Goal: Information Seeking & Learning: Learn about a topic

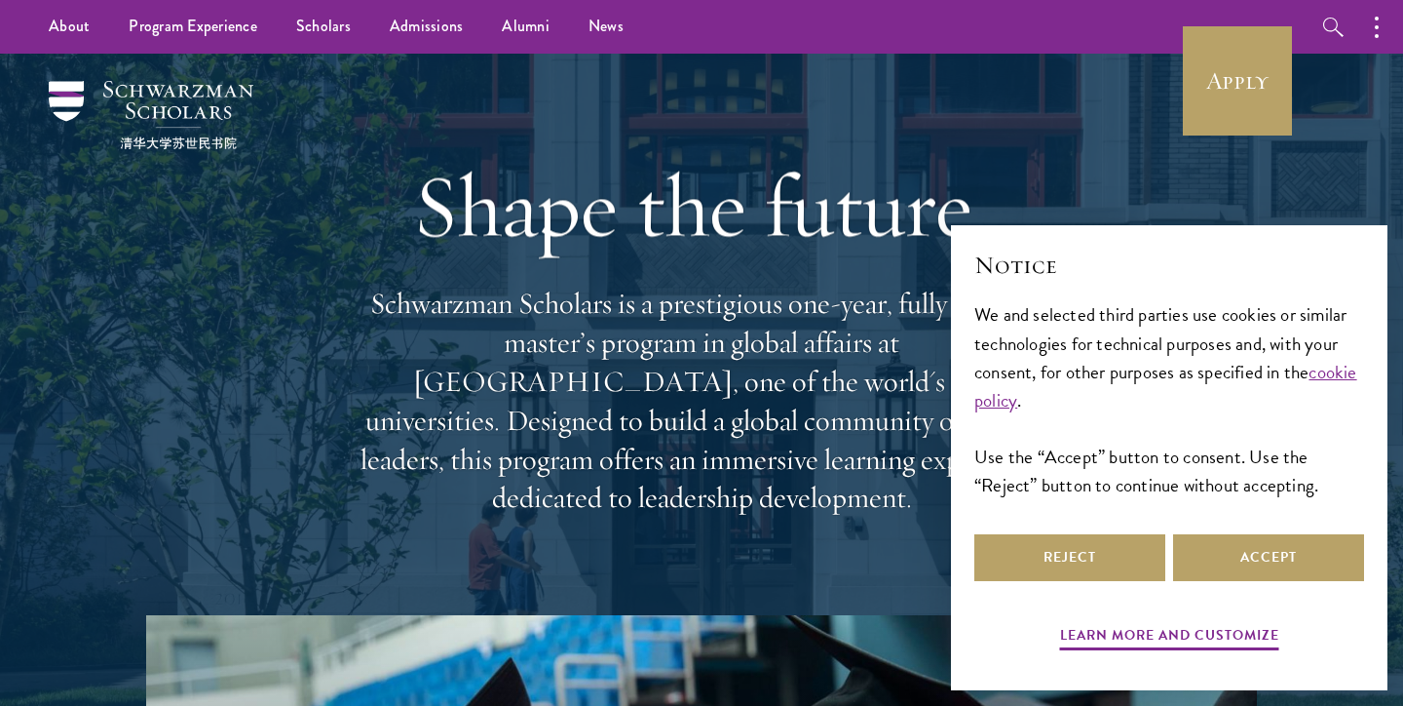
click at [1251, 582] on div "Reject Accept" at bounding box center [1169, 557] width 390 height 55
click at [1262, 546] on button "Accept" at bounding box center [1268, 557] width 191 height 47
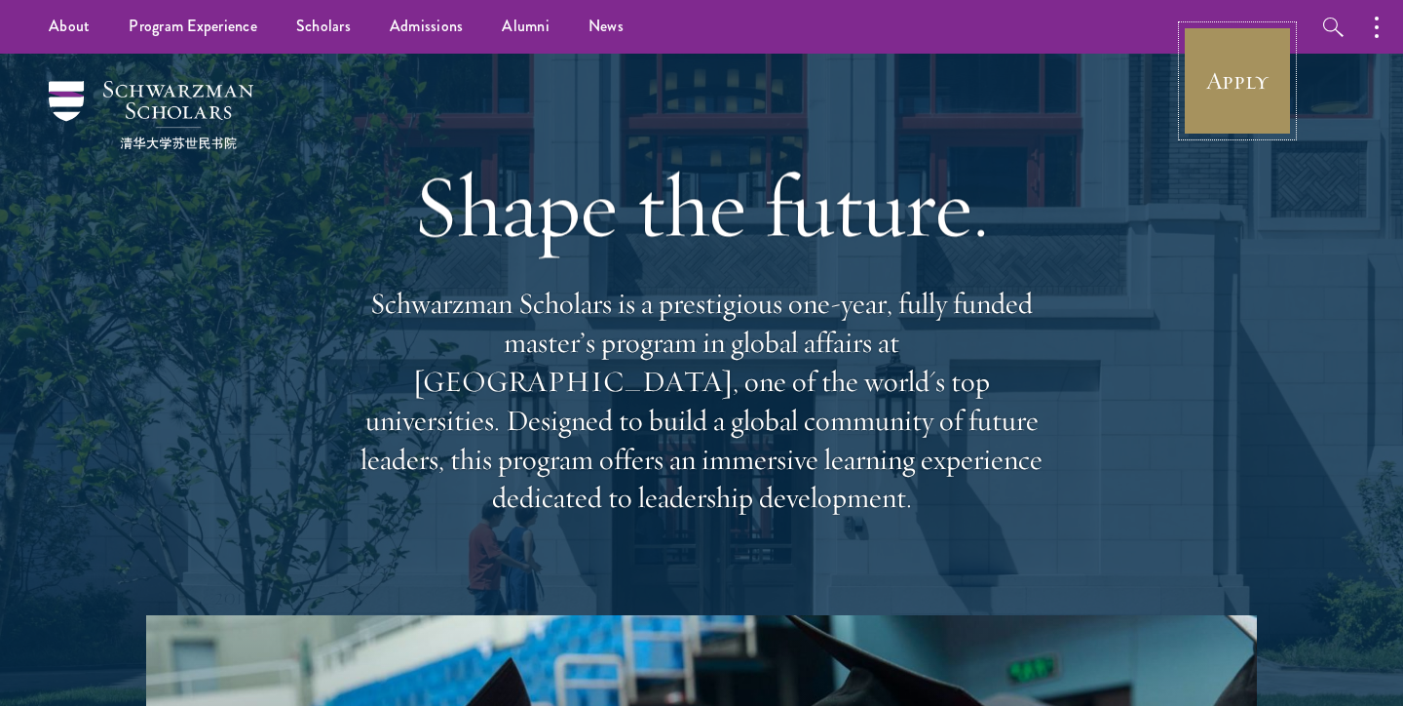
click at [1247, 67] on link "Apply" at bounding box center [1237, 80] width 109 height 109
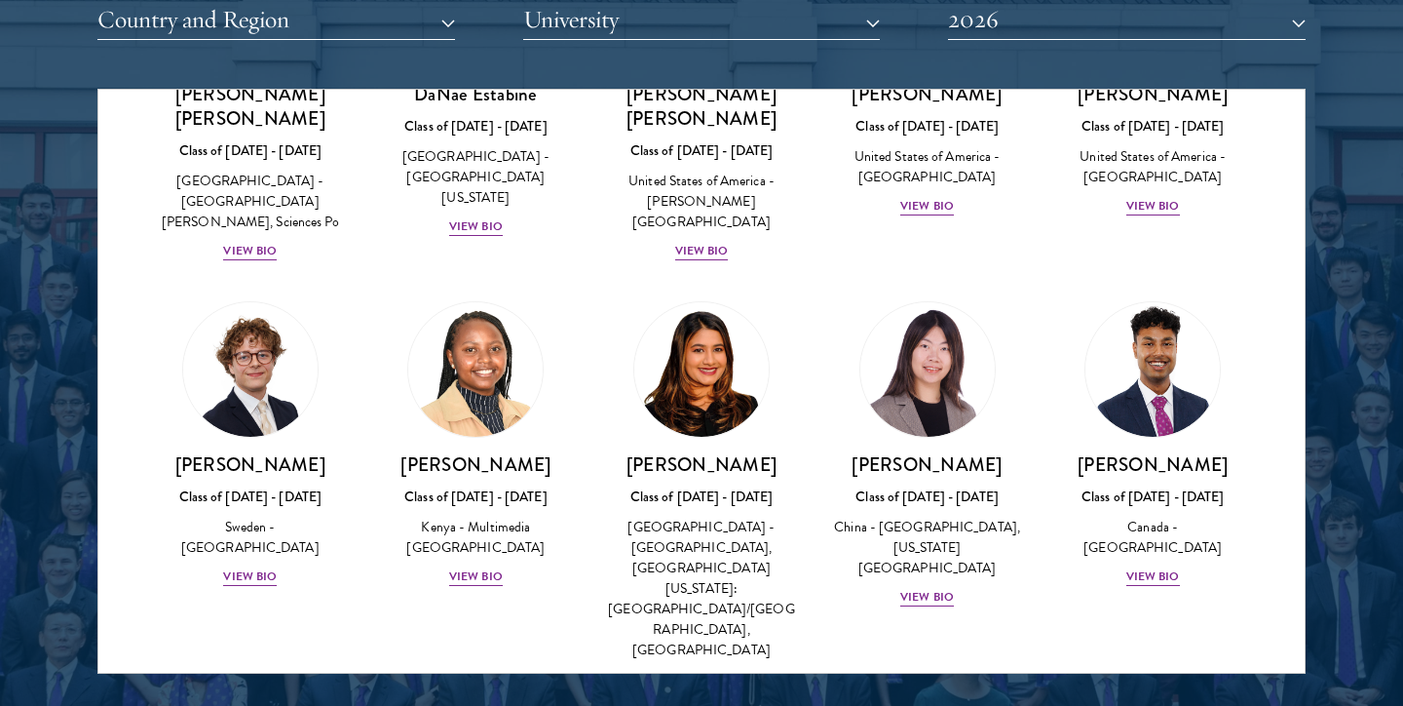
scroll to position [2832, 0]
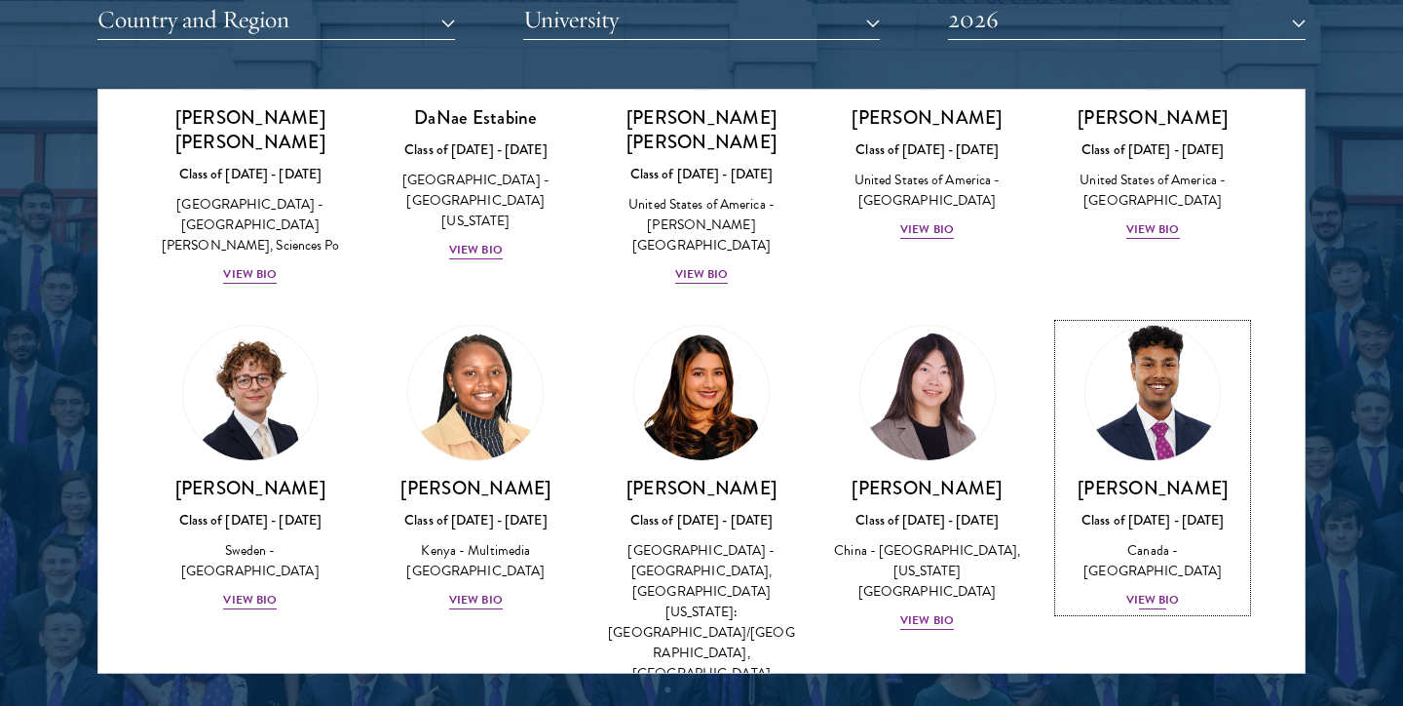
click at [1161, 591] on div "View Bio" at bounding box center [1154, 600] width 54 height 19
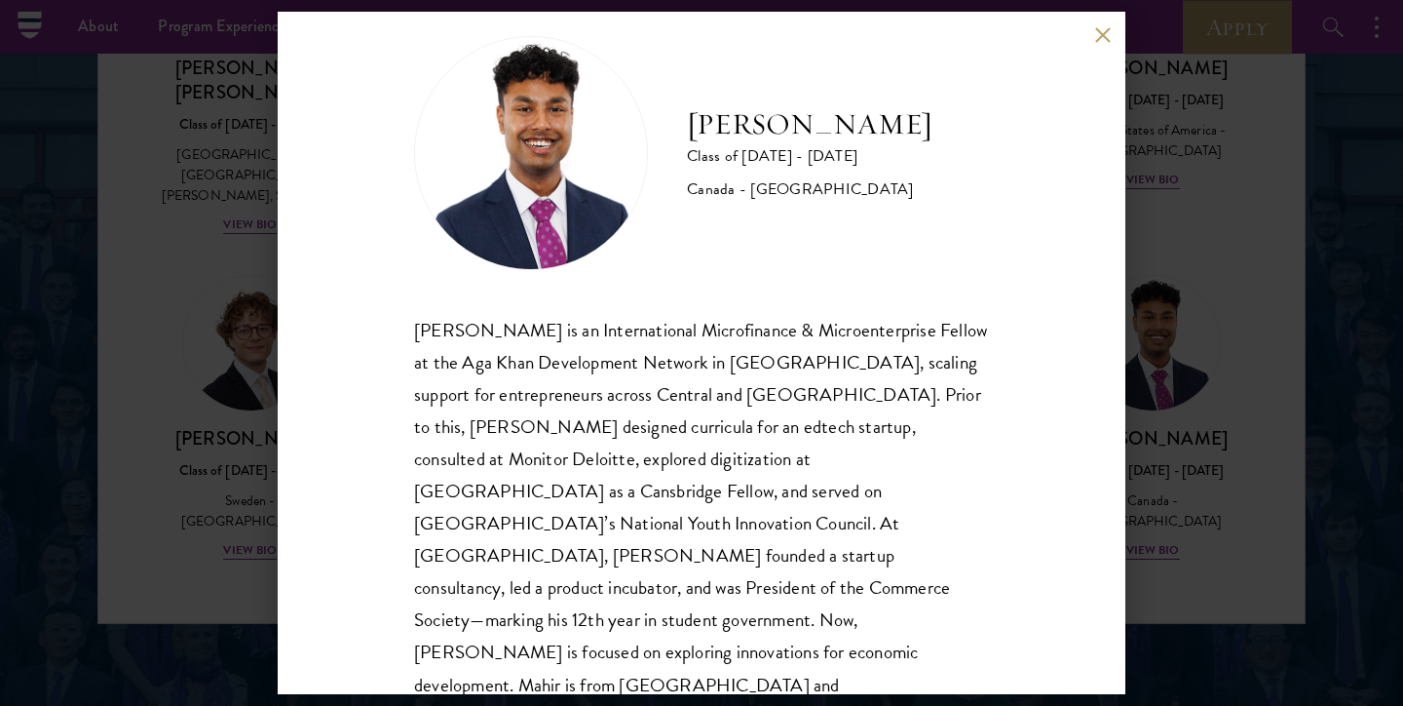
scroll to position [2540, 0]
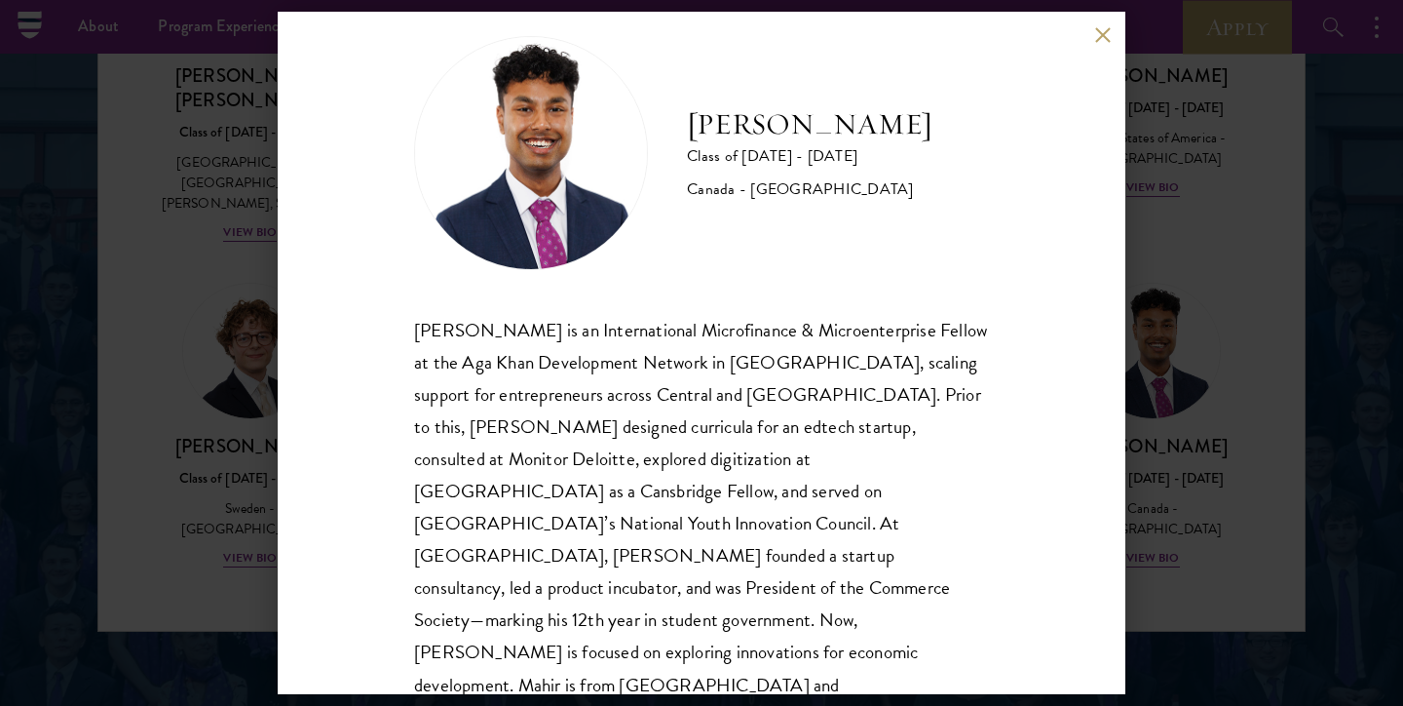
click at [1095, 37] on button at bounding box center [1102, 34] width 17 height 17
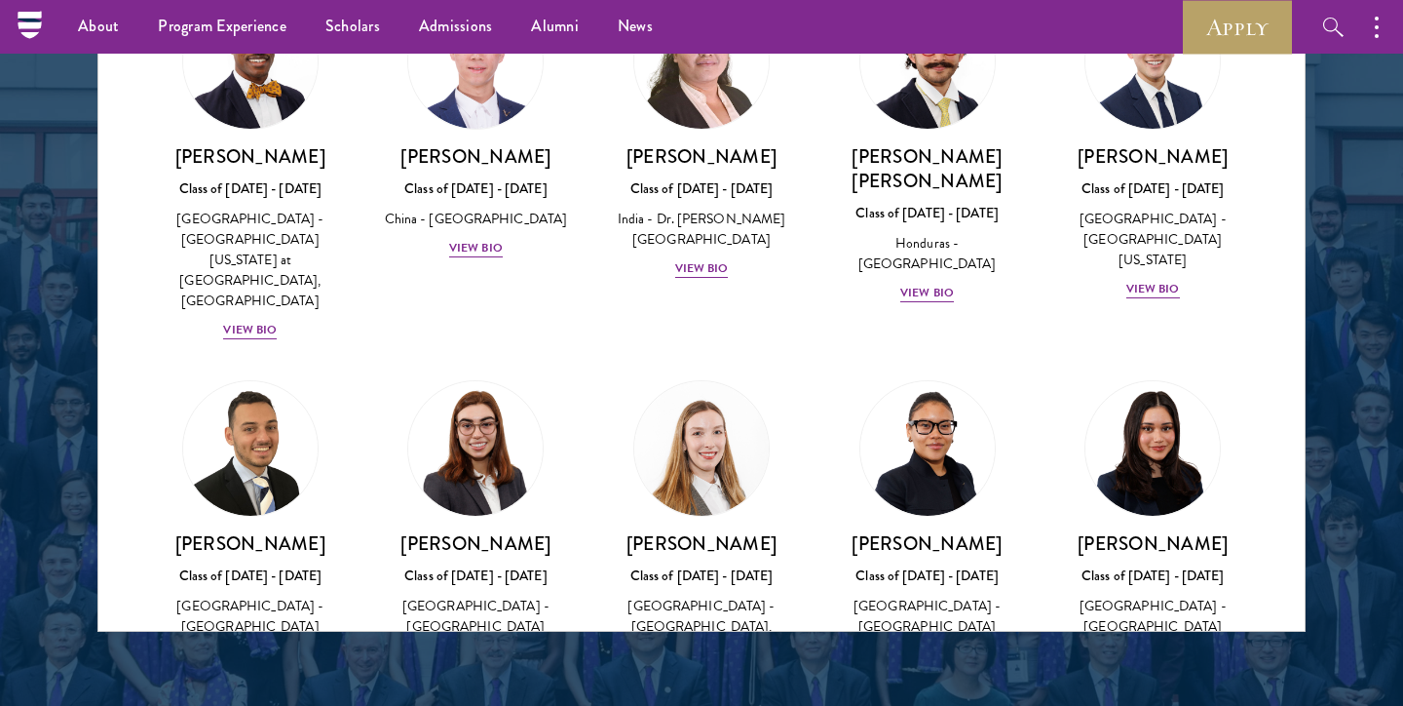
scroll to position [4335, 0]
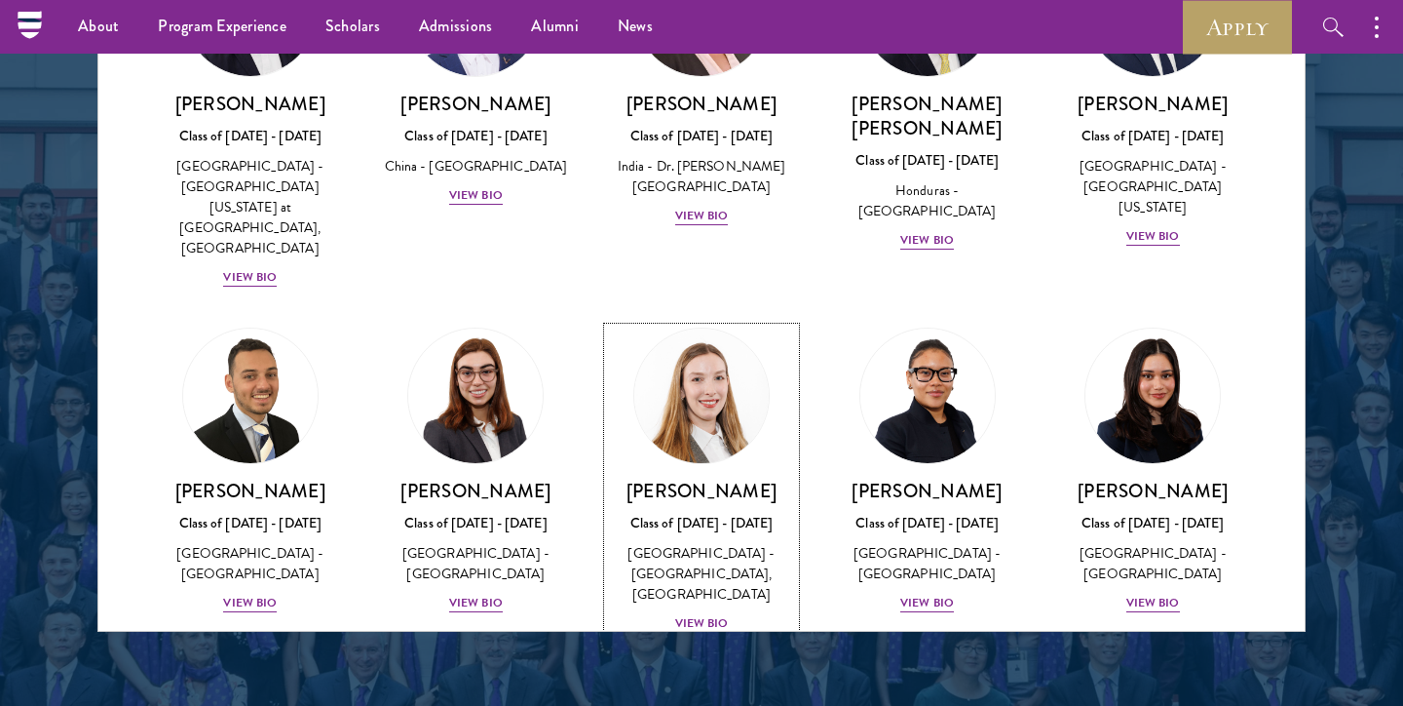
click at [701, 614] on div "View Bio" at bounding box center [702, 623] width 54 height 19
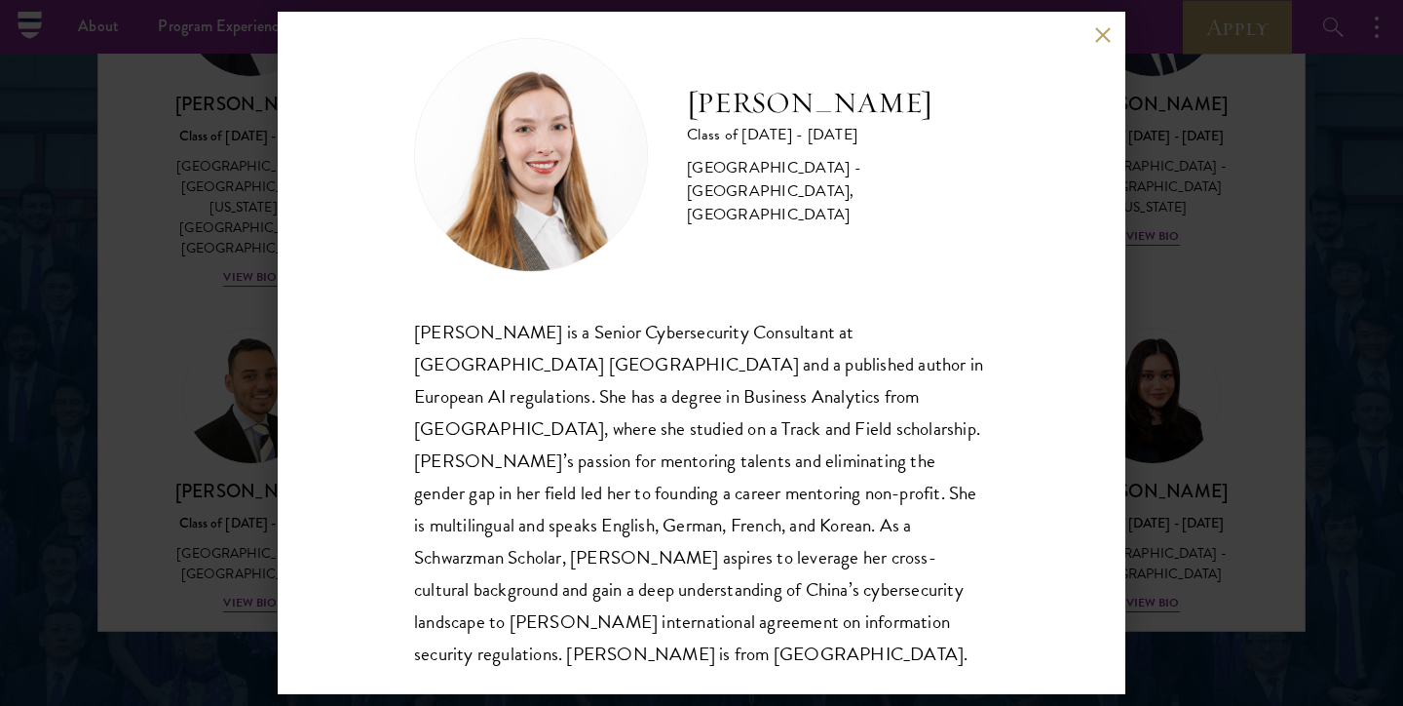
scroll to position [34, 0]
click at [1094, 41] on button at bounding box center [1102, 34] width 17 height 17
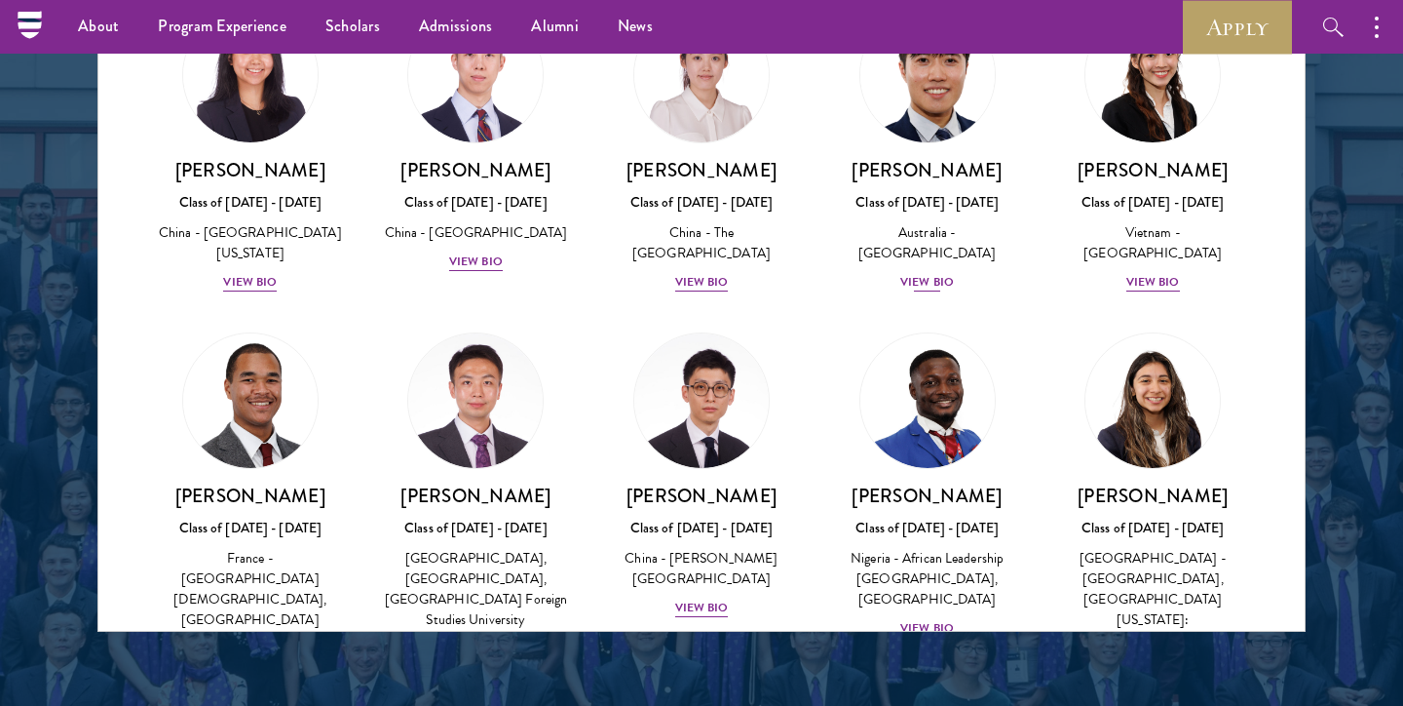
scroll to position [5714, 0]
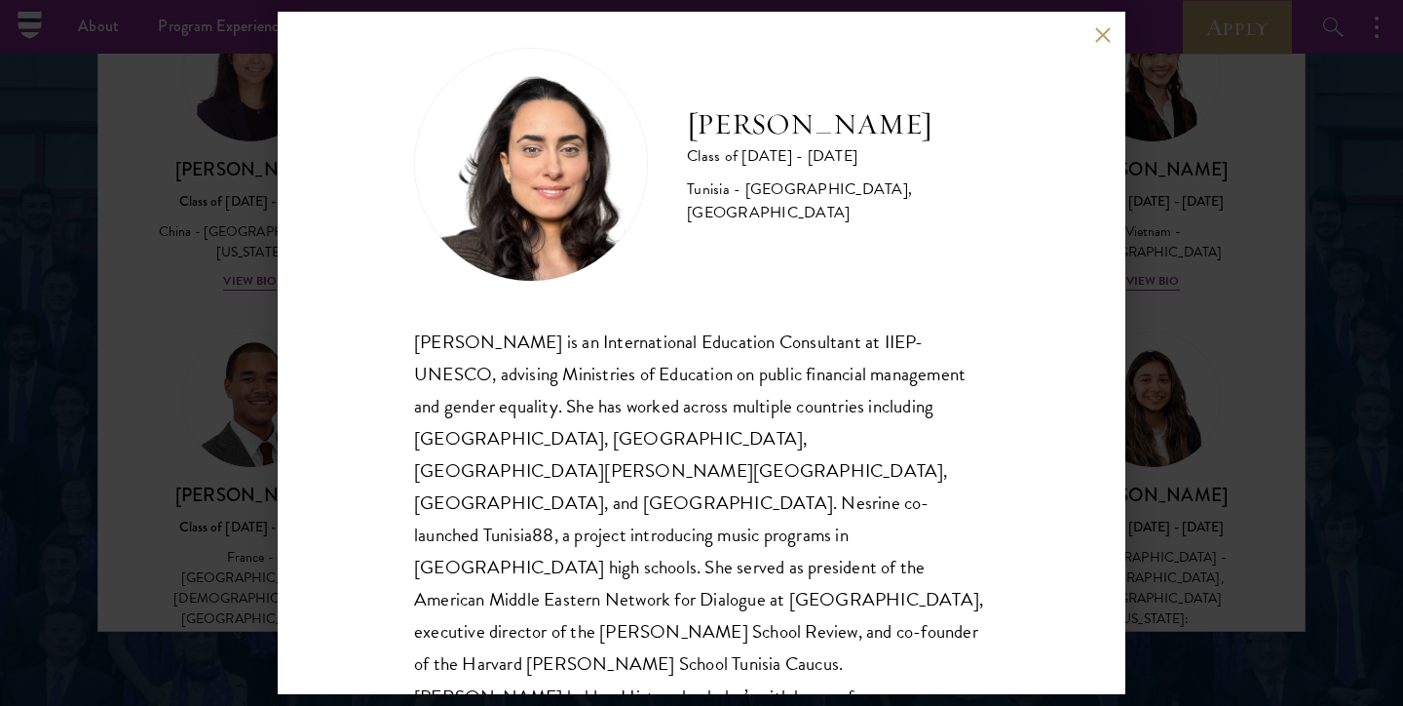
scroll to position [34, 0]
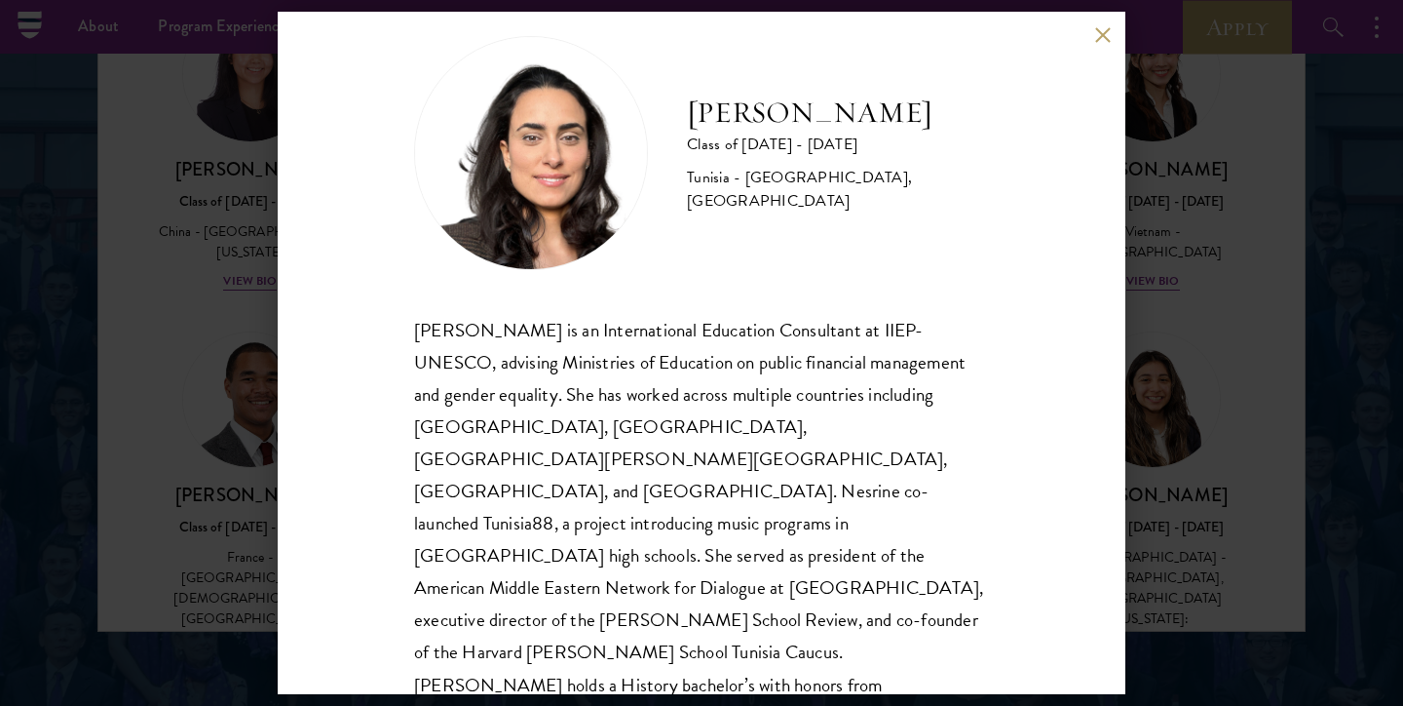
click at [1101, 32] on button at bounding box center [1102, 34] width 17 height 17
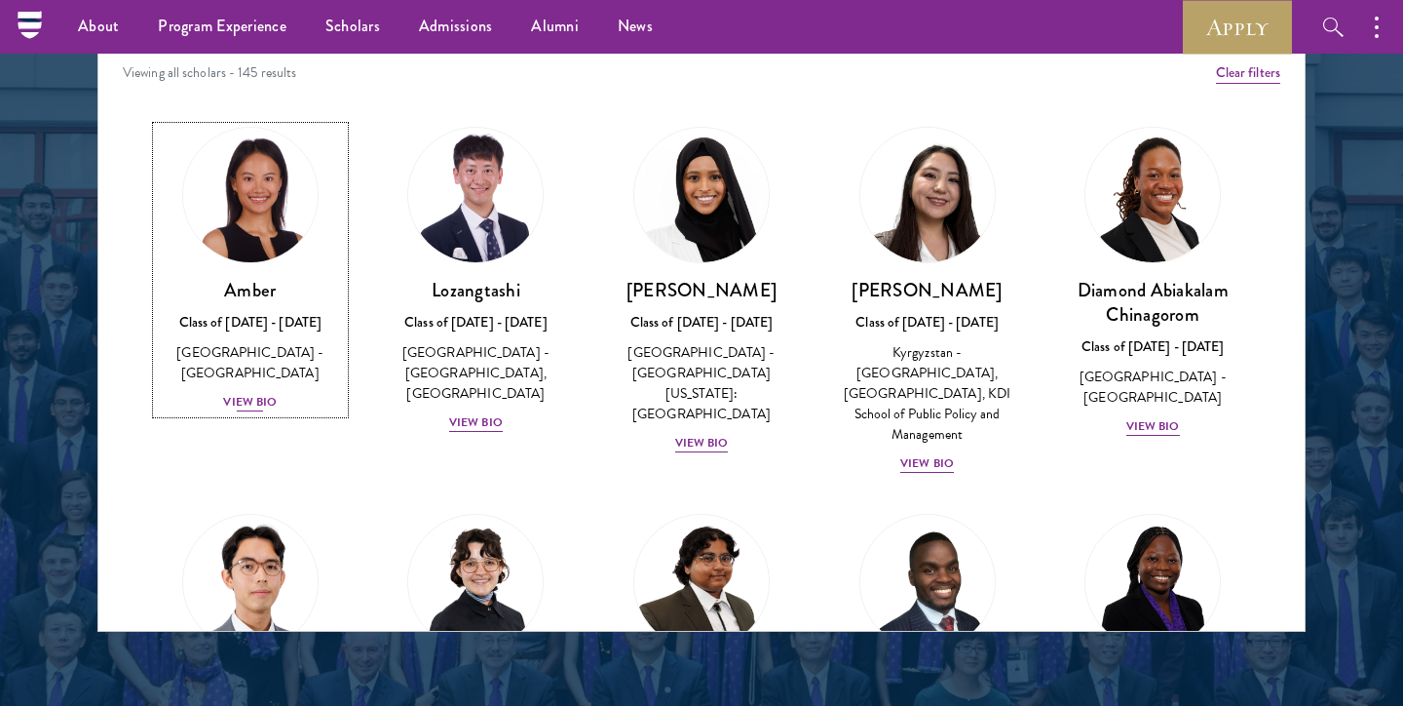
click at [246, 393] on div "View Bio" at bounding box center [250, 402] width 54 height 19
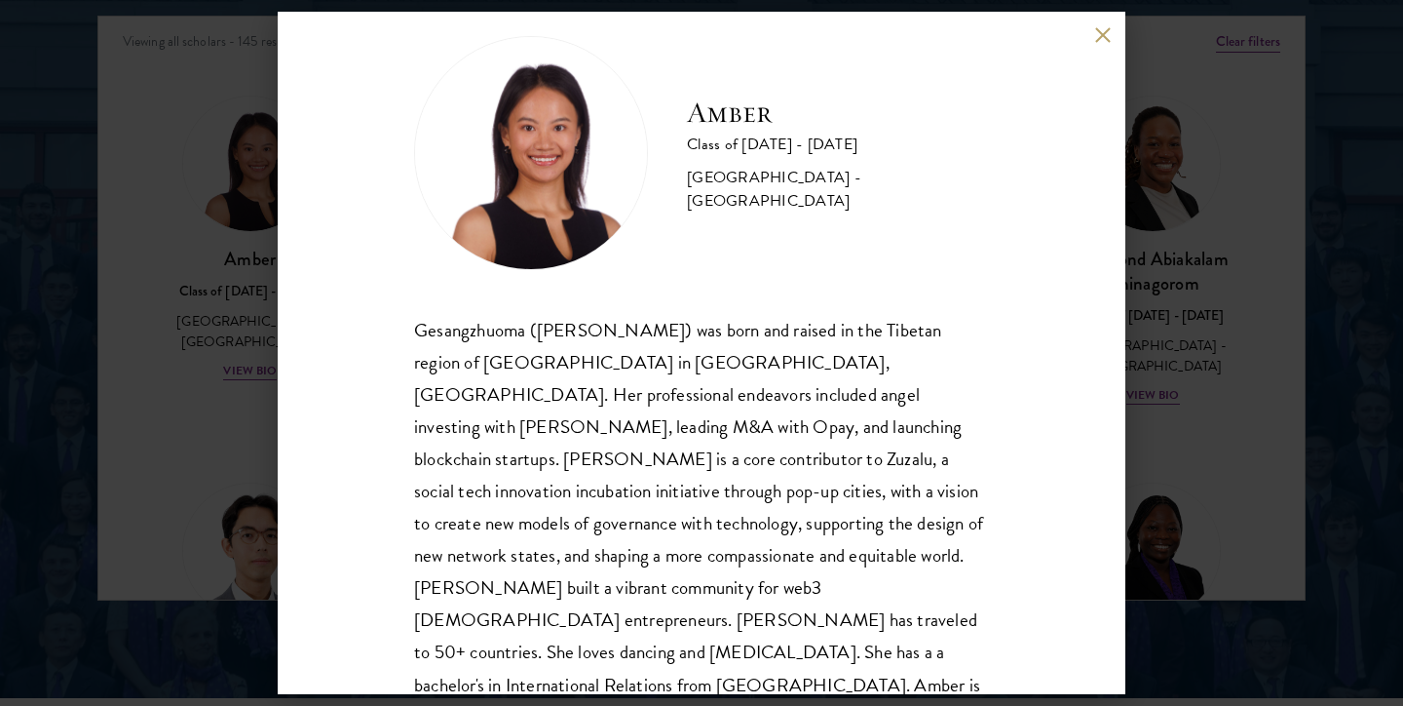
scroll to position [2584, 0]
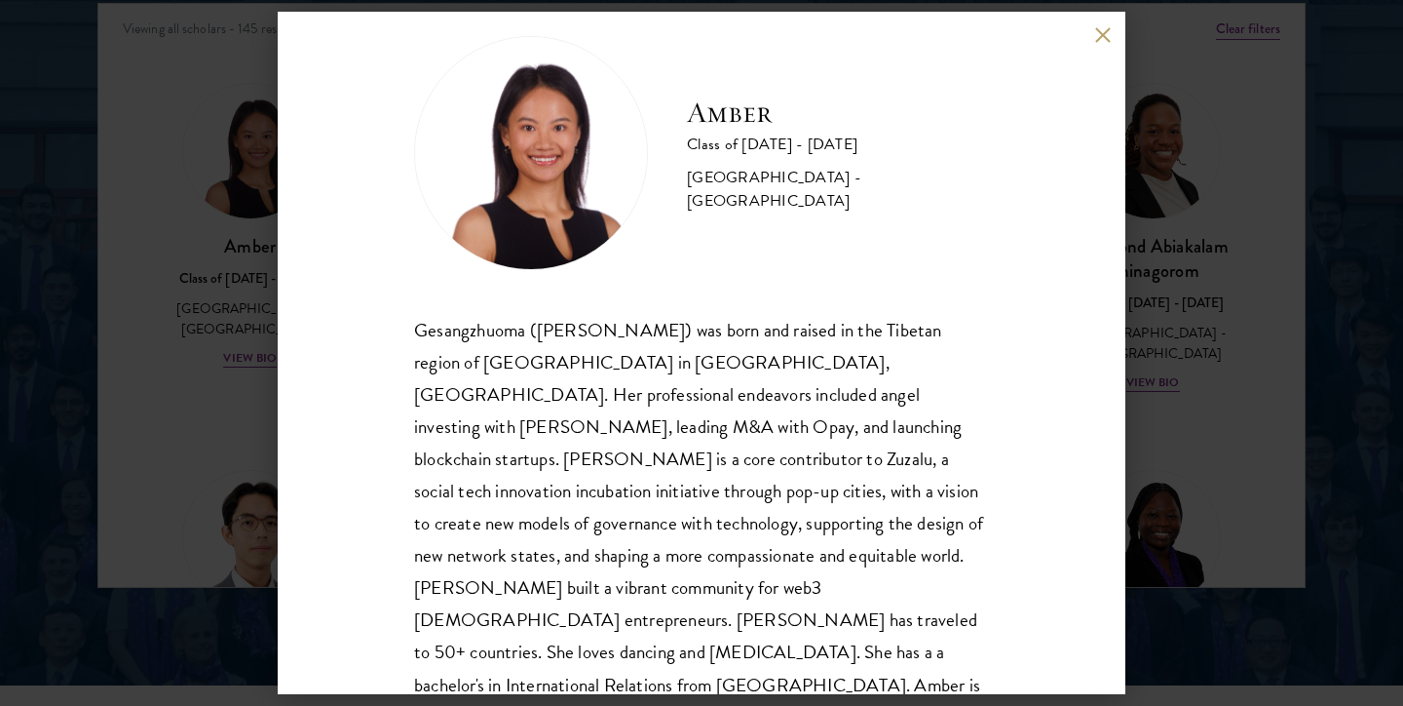
click at [1100, 40] on button at bounding box center [1102, 34] width 17 height 17
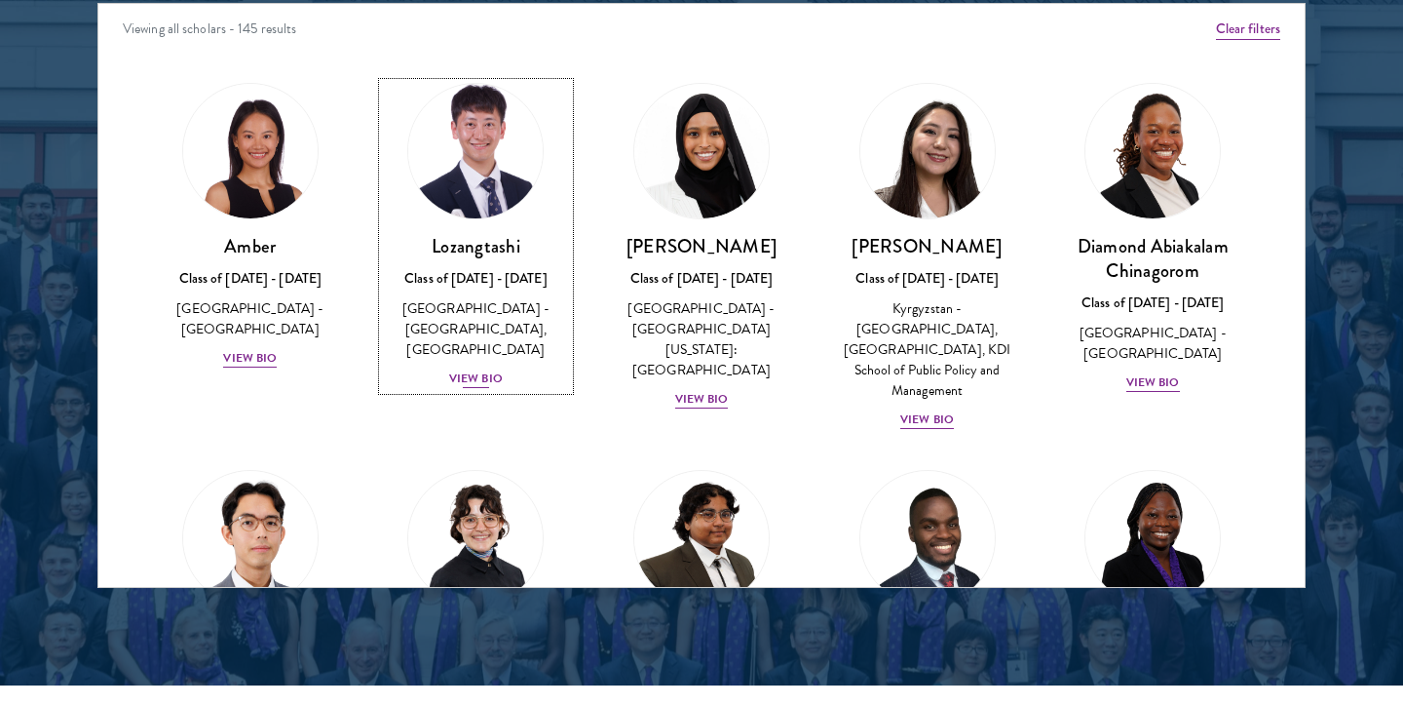
click at [477, 378] on div "View Bio" at bounding box center [476, 378] width 54 height 19
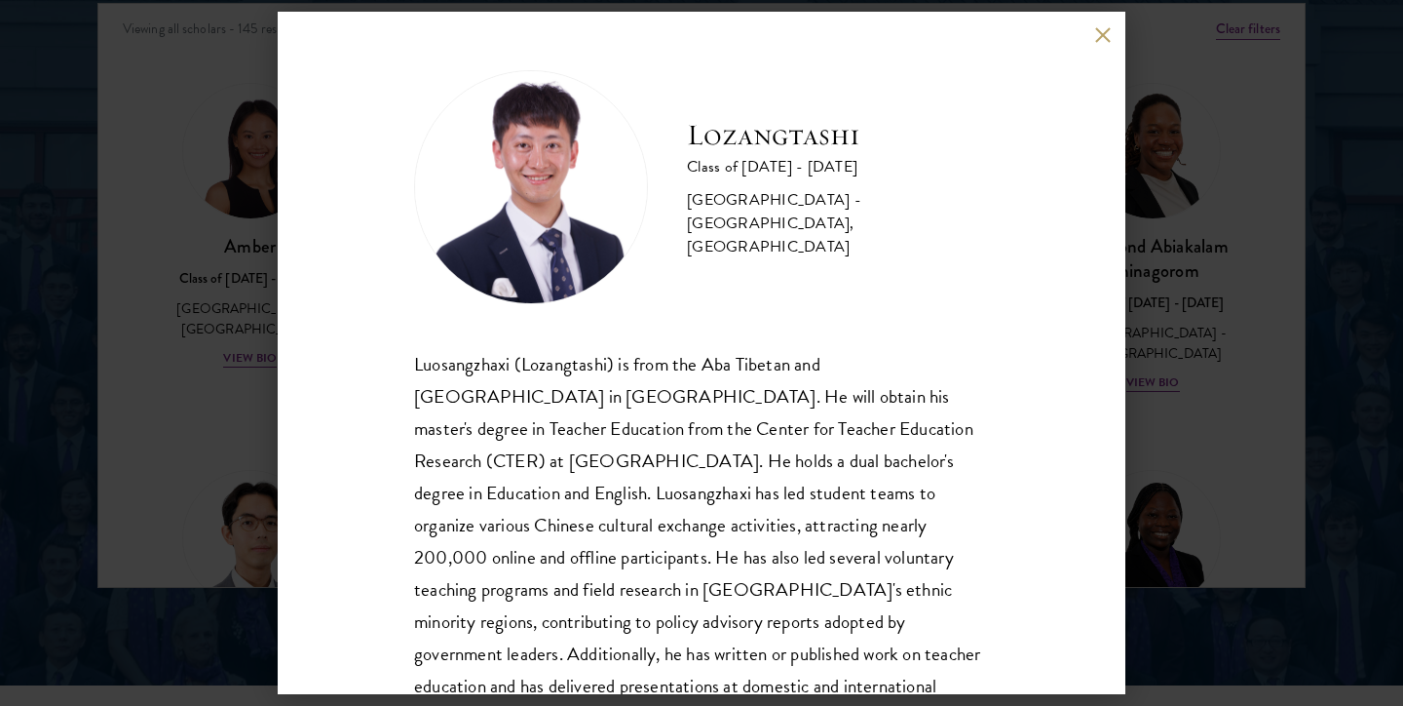
scroll to position [66, 0]
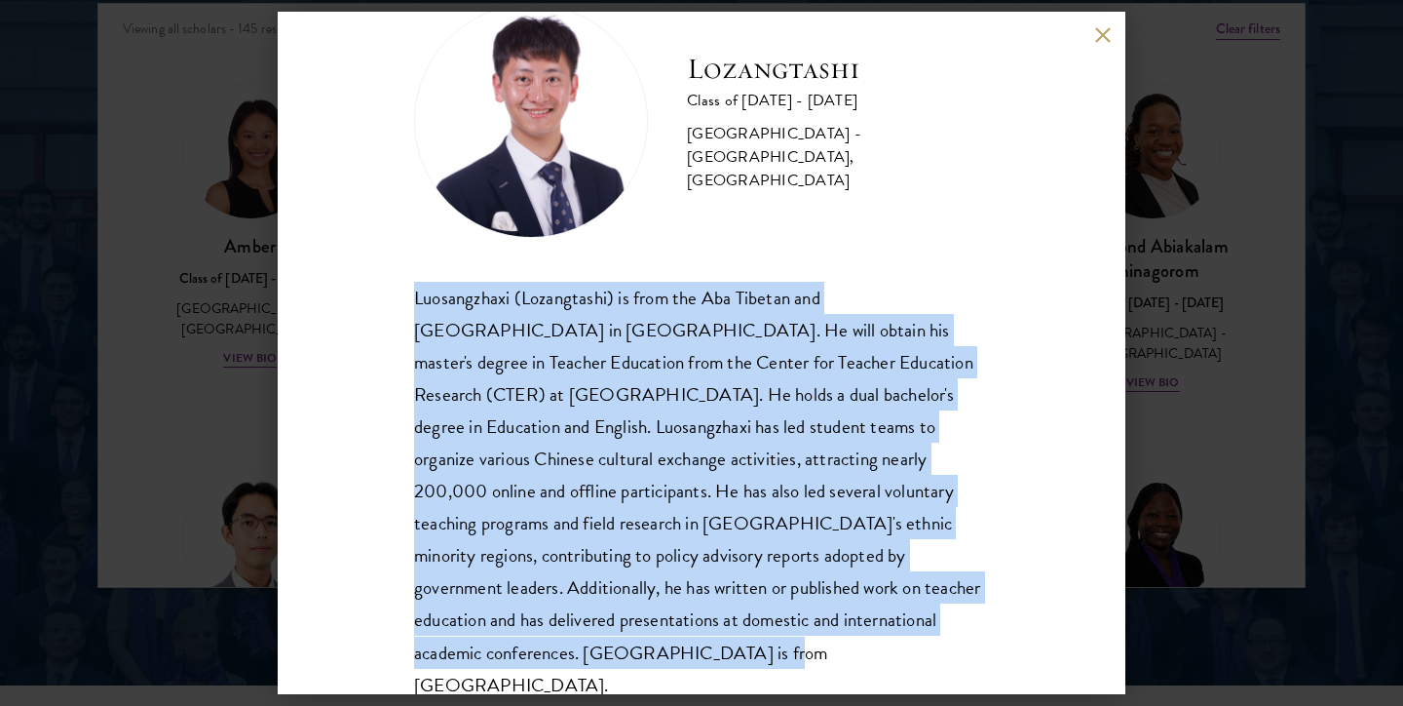
drag, startPoint x: 907, startPoint y: 623, endPoint x: 401, endPoint y: 275, distance: 614.7
click at [401, 275] on div "Lozangtashi Class of [DATE] - [DATE] [GEOGRAPHIC_DATA] - [GEOGRAPHIC_DATA], [GE…" at bounding box center [702, 353] width 848 height 682
copy div "Luosangzhaxi (Lozangtashi) is from the Aba Tibetan and [GEOGRAPHIC_DATA] in [GE…"
